Goal: Find specific page/section: Find specific page/section

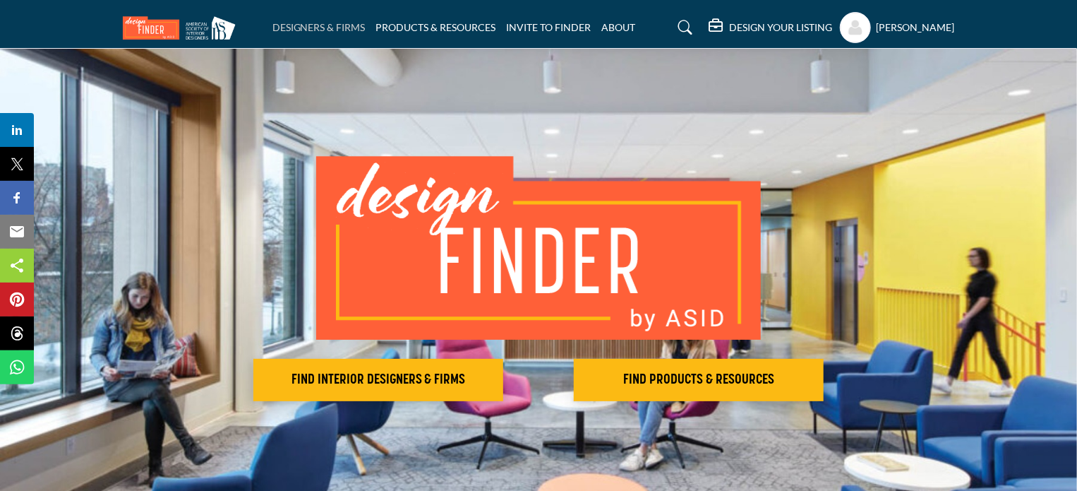
click at [326, 28] on link "DESIGNERS & FIRMS" at bounding box center [319, 27] width 93 height 12
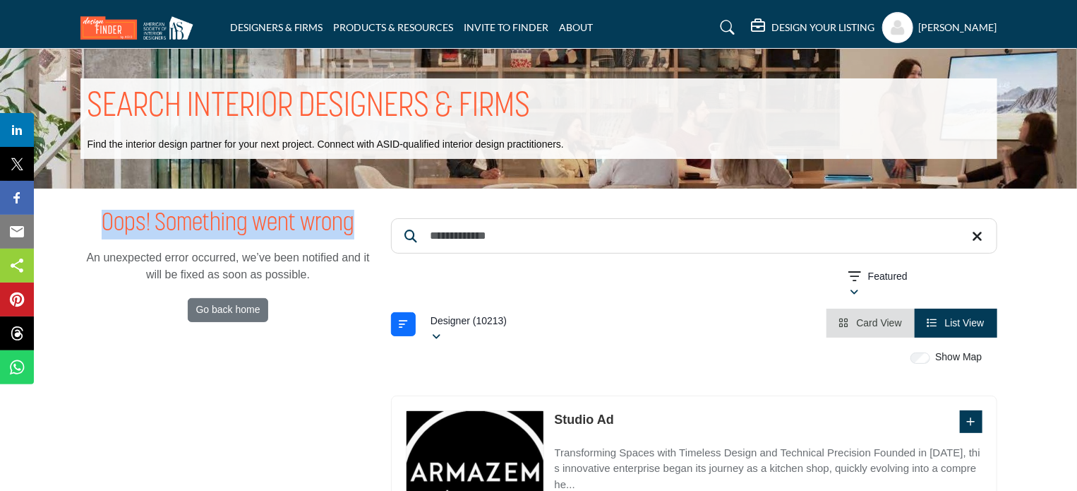
drag, startPoint x: 130, startPoint y: 214, endPoint x: 359, endPoint y: 225, distance: 229.0
click at [359, 225] on div "Oops! Something went wrong An unexpected error occurred, we’ve been notified an…" at bounding box center [228, 266] width 296 height 112
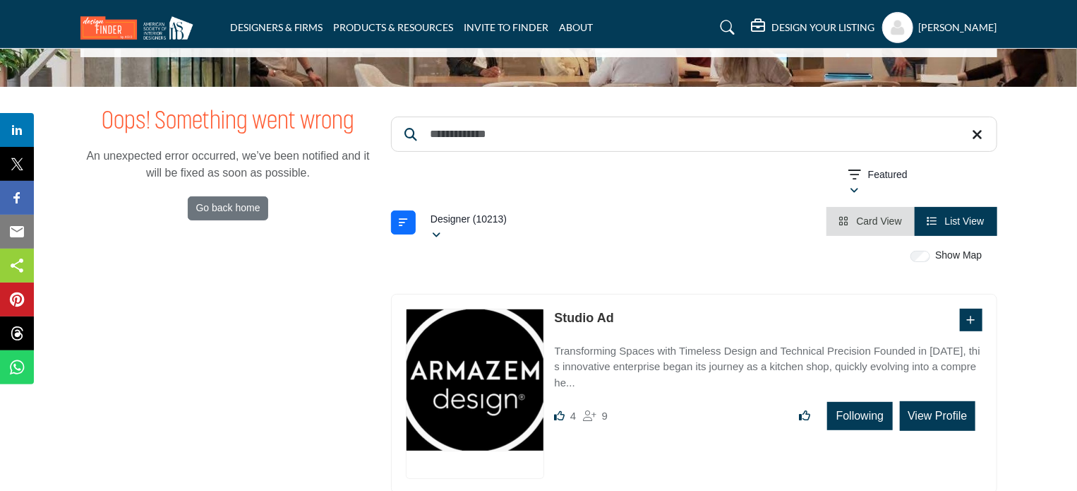
scroll to position [71, 0]
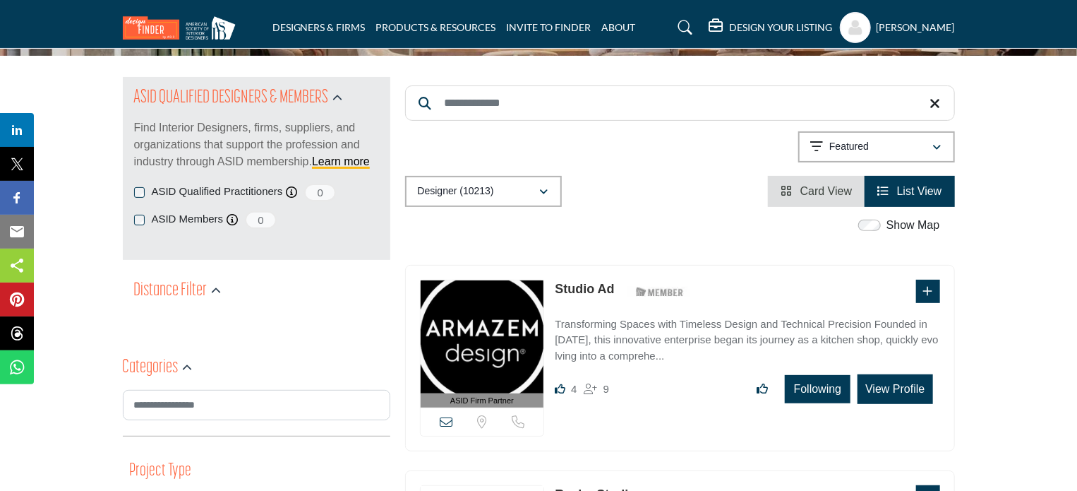
scroll to position [141, 0]
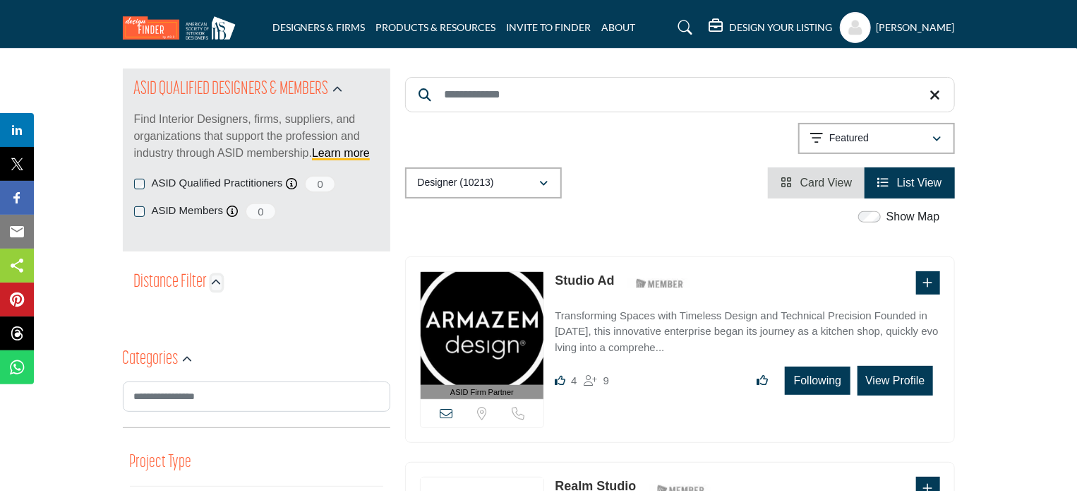
click at [215, 281] on icon "button" at bounding box center [217, 282] width 10 height 10
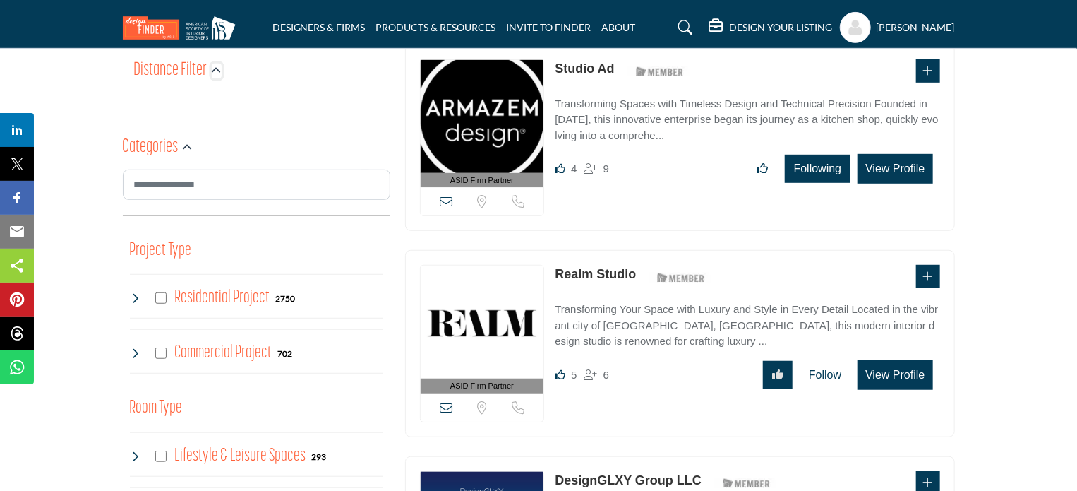
scroll to position [282, 0]
